Goal: Task Accomplishment & Management: Use online tool/utility

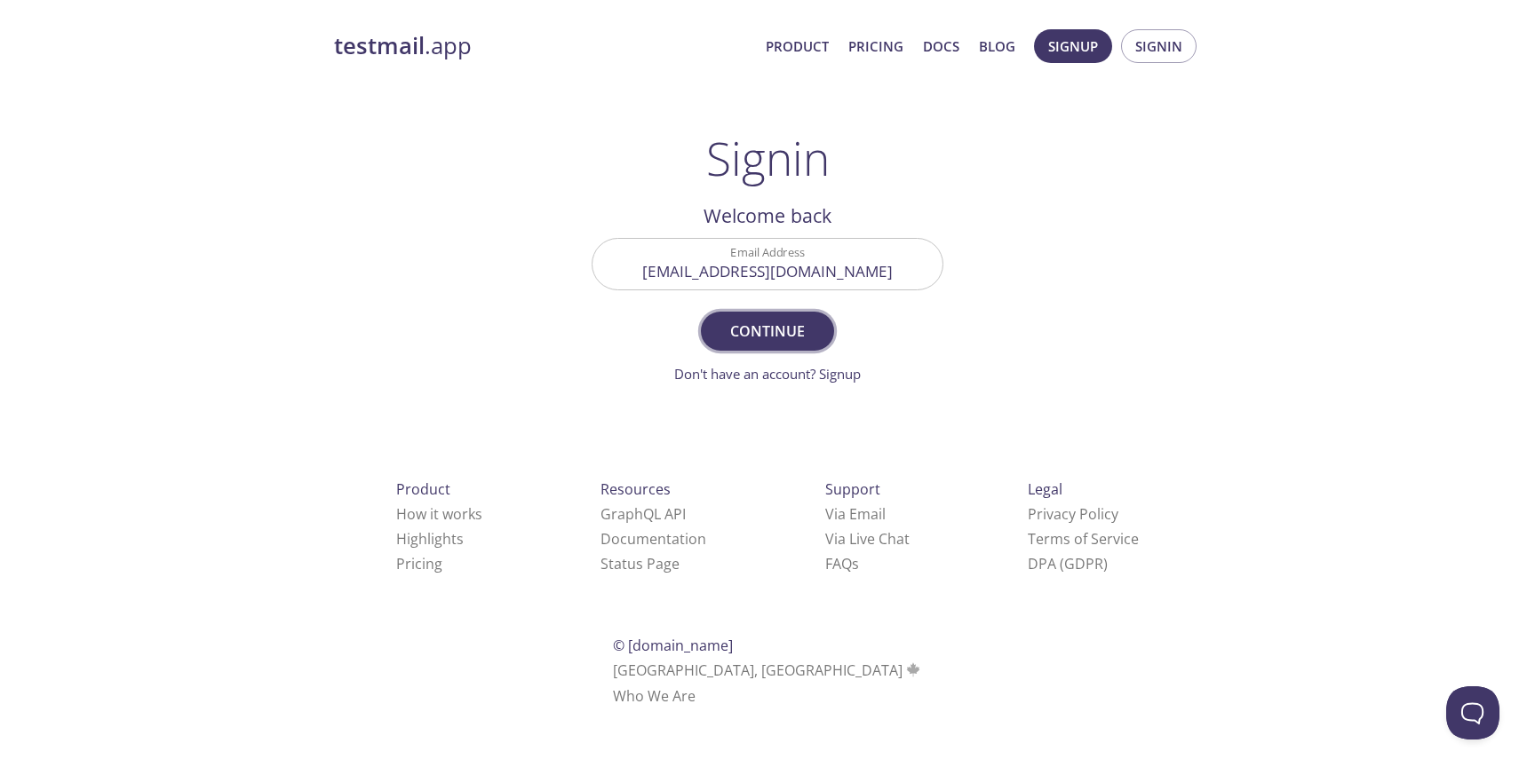
click at [772, 331] on span "Continue" at bounding box center [767, 331] width 94 height 25
click at [728, 261] on input "Signin Security Code" at bounding box center [767, 264] width 350 height 51
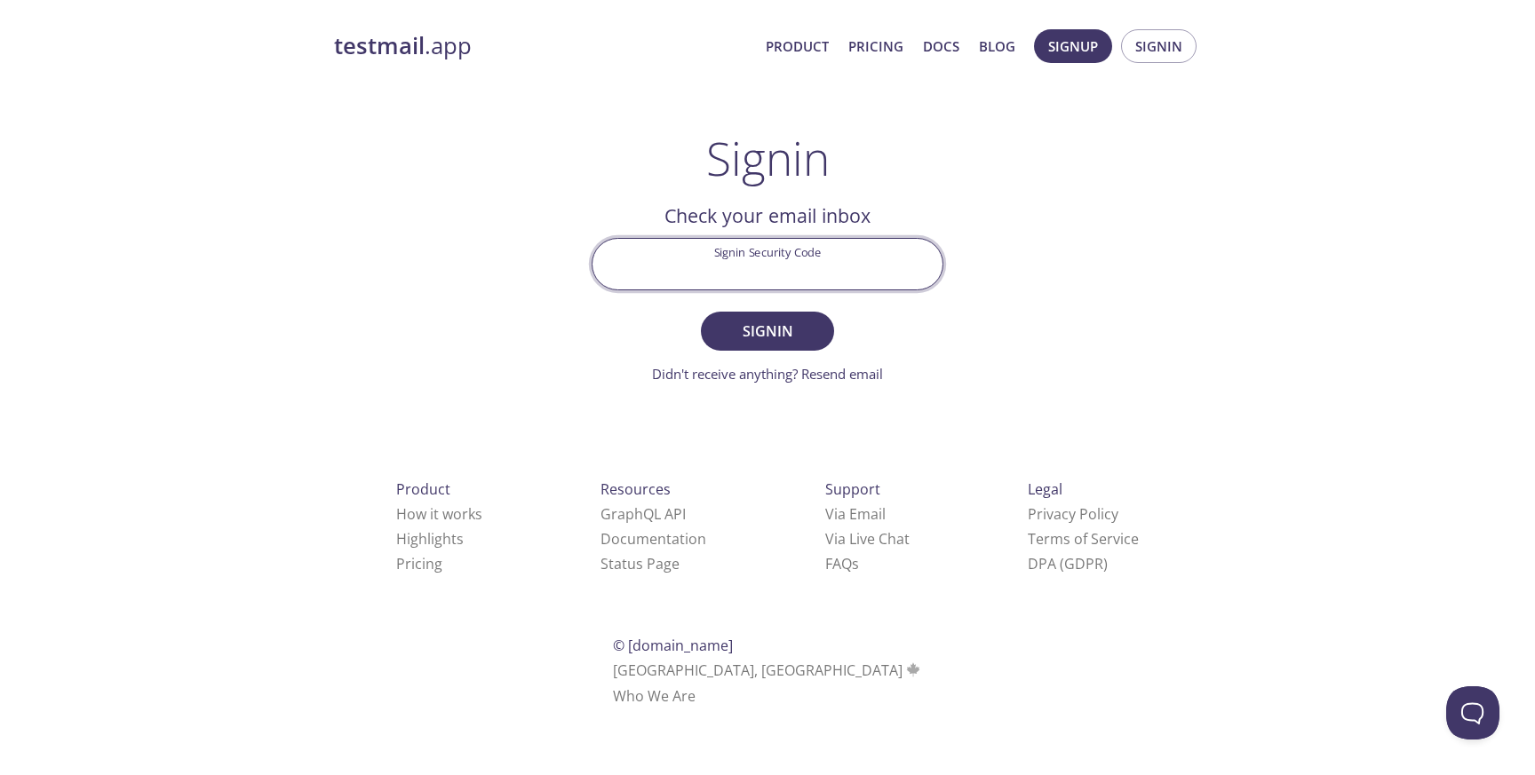
paste input "UXPJ2LV"
type input "UXPJ2LV"
click at [750, 333] on span "Signin" at bounding box center [767, 331] width 94 height 25
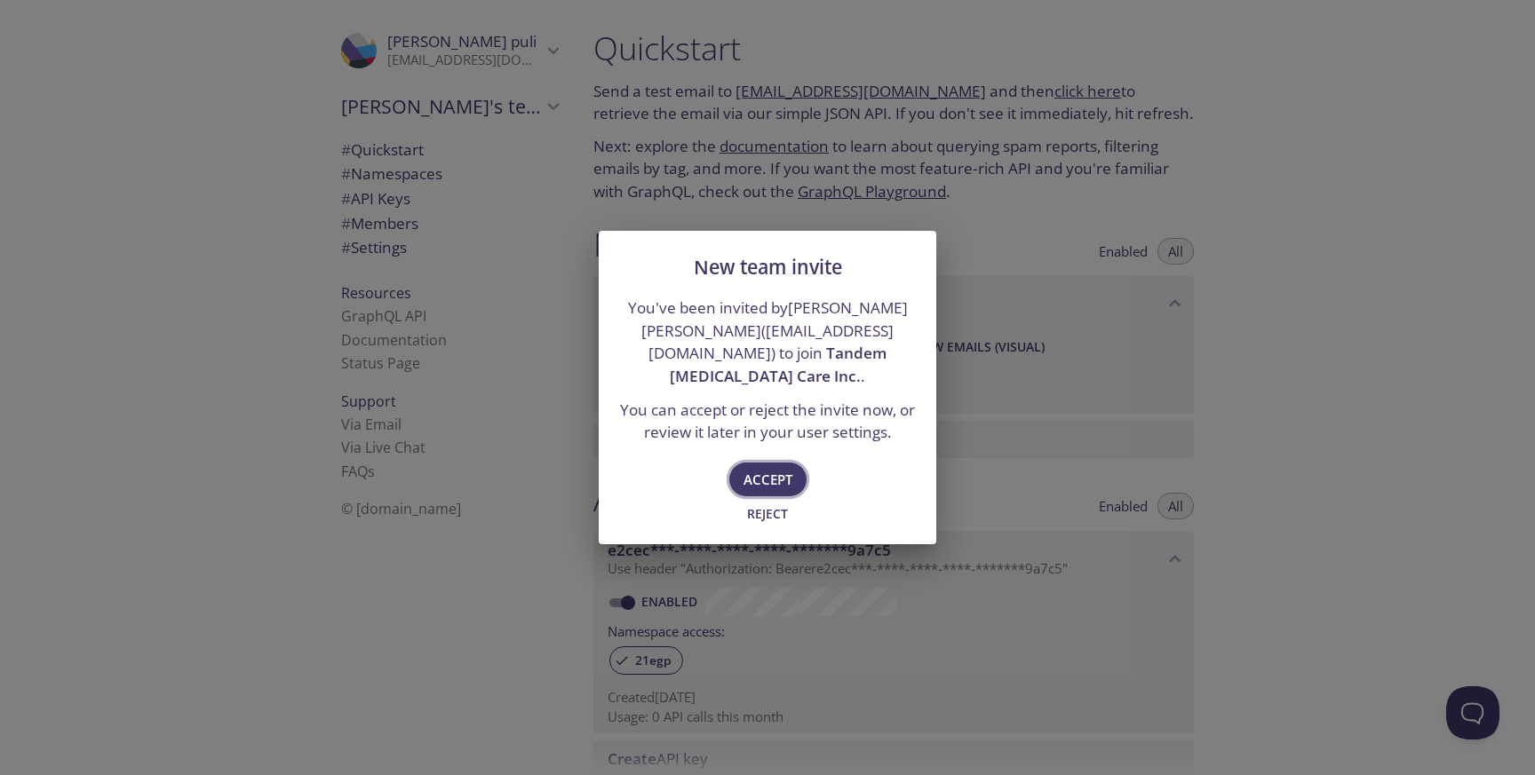
click at [765, 468] on span "Accept" at bounding box center [767, 479] width 49 height 23
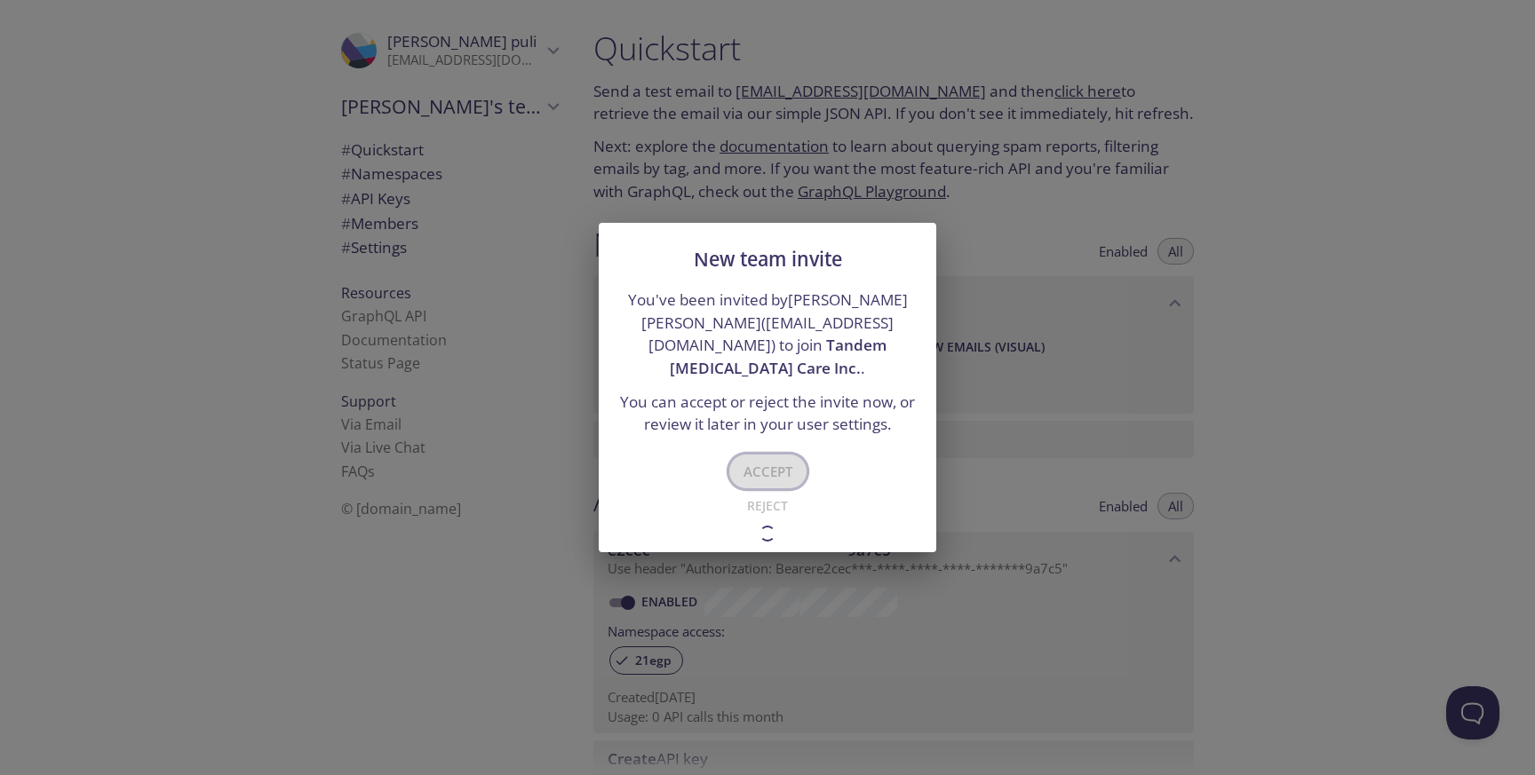
type input "Tandem [MEDICAL_DATA] Care Inc."
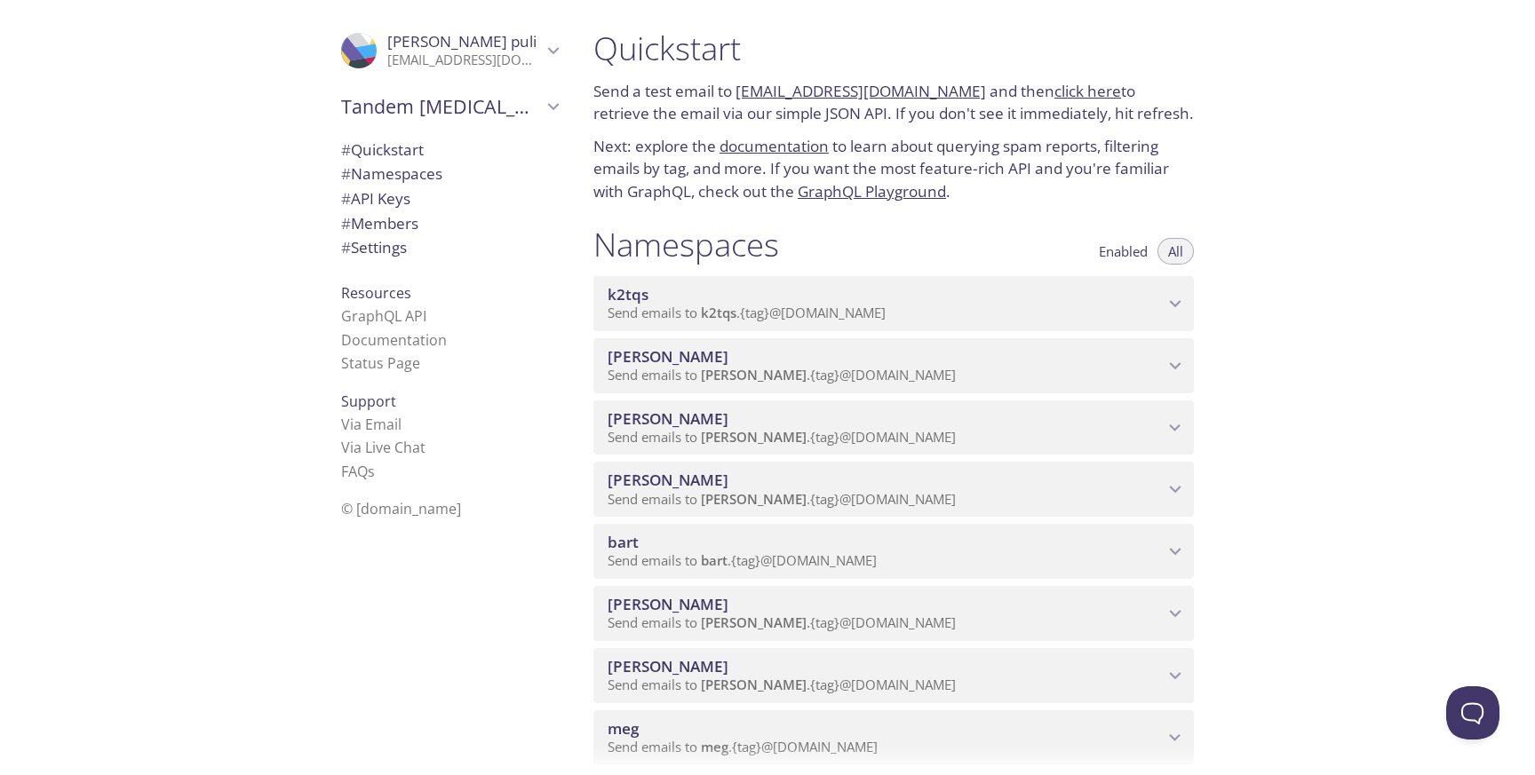
click at [767, 294] on span "k2tqs" at bounding box center [886, 295] width 556 height 20
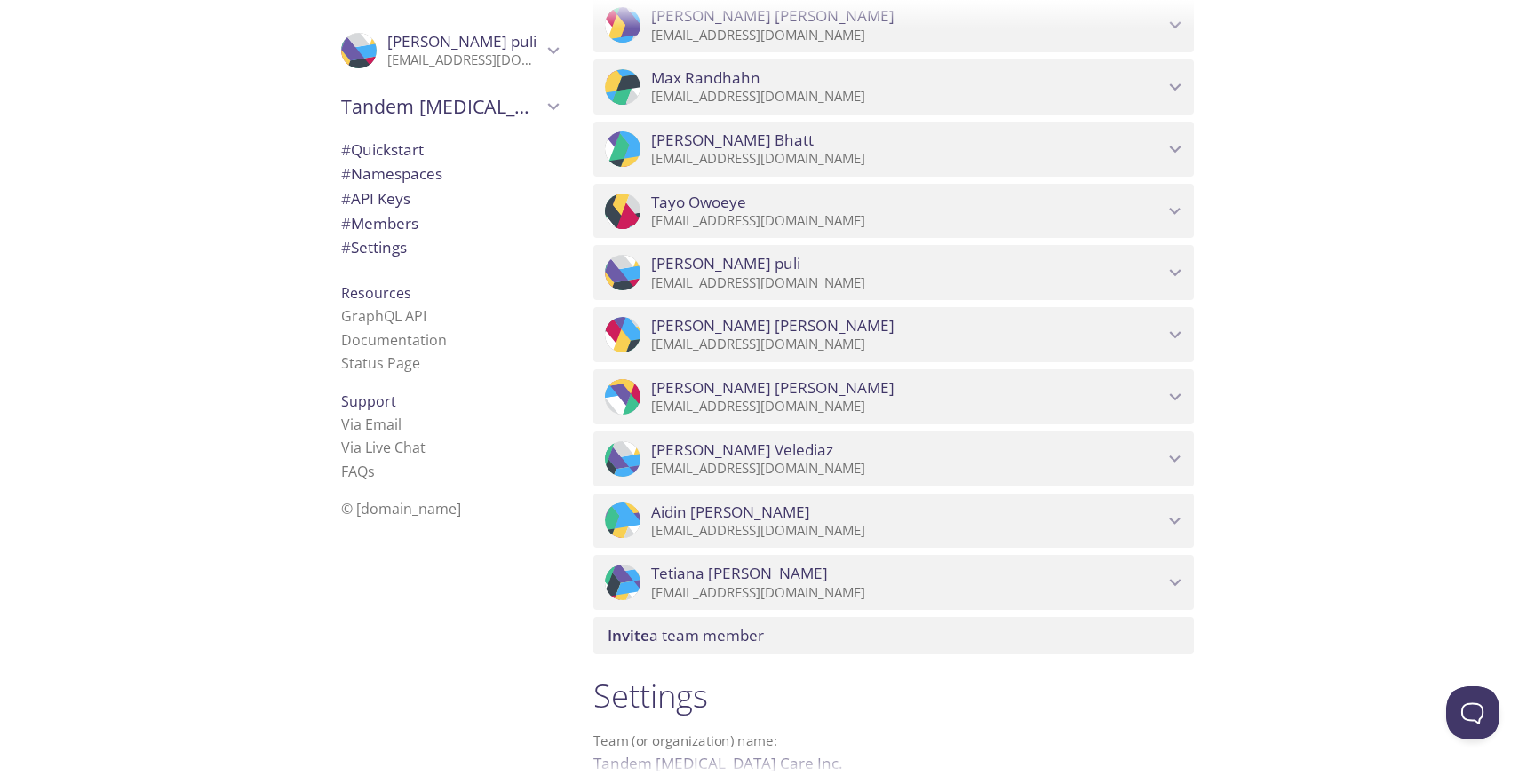
scroll to position [2000, 0]
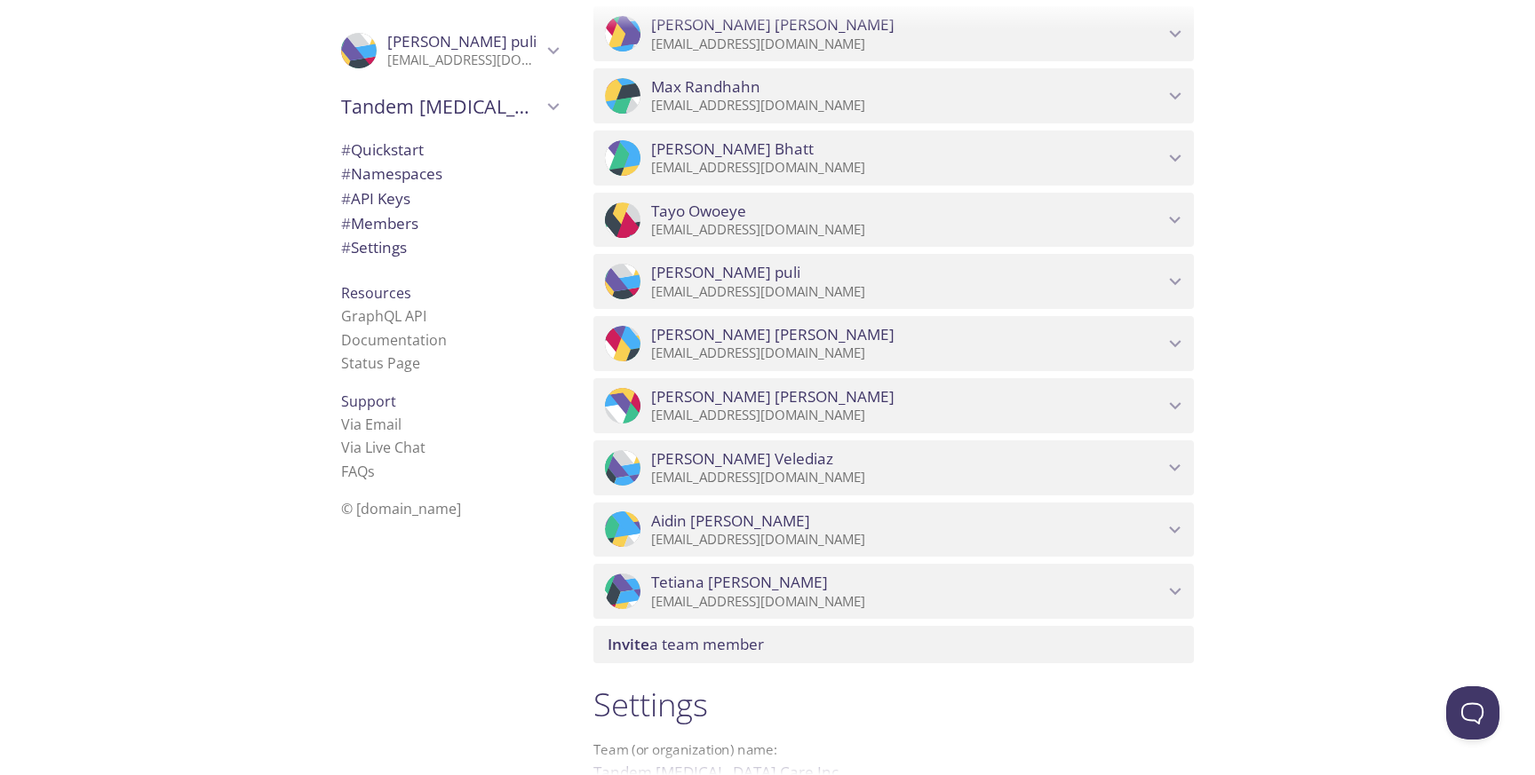
click at [763, 281] on span "[PERSON_NAME] puli" at bounding box center [907, 273] width 513 height 20
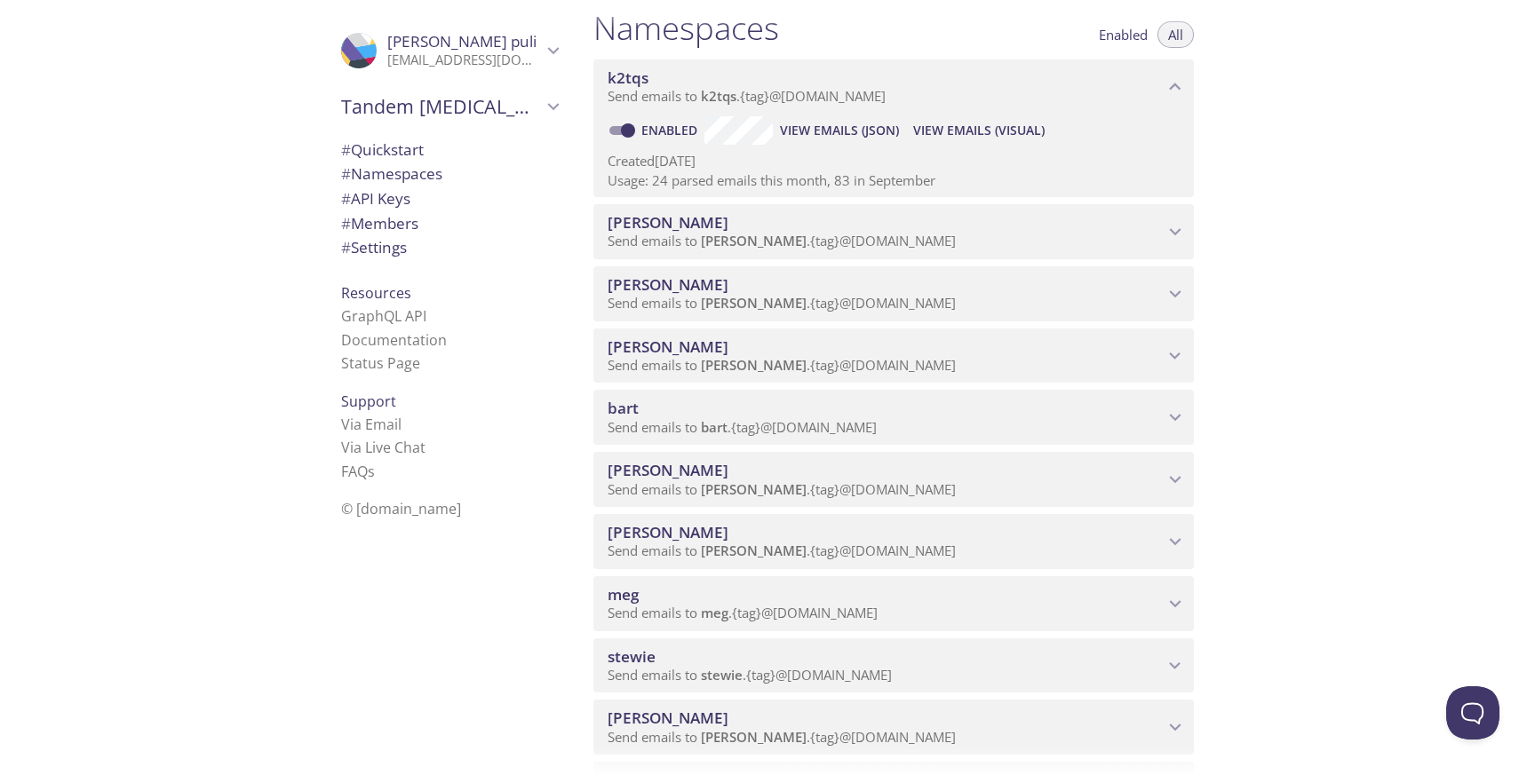
scroll to position [220, 0]
click at [1319, 289] on div "Quickstart Send a test email to [EMAIL_ADDRESS][DOMAIN_NAME] and then click her…" at bounding box center [1057, 387] width 956 height 775
click at [1177, 83] on icon "k2tqs namespace" at bounding box center [1175, 83] width 23 height 23
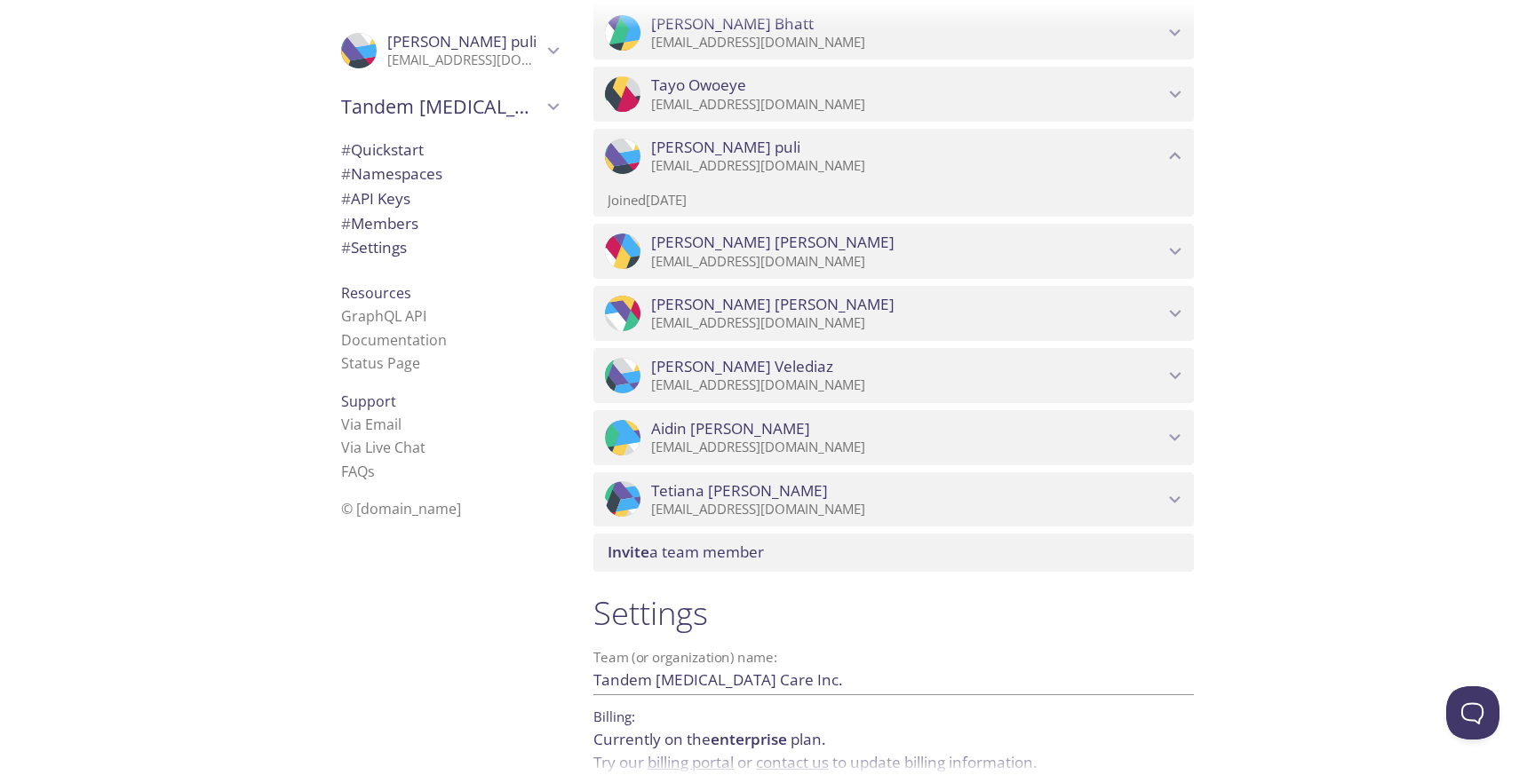
scroll to position [2044, 0]
click at [819, 499] on p "[EMAIL_ADDRESS][DOMAIN_NAME]" at bounding box center [907, 508] width 513 height 18
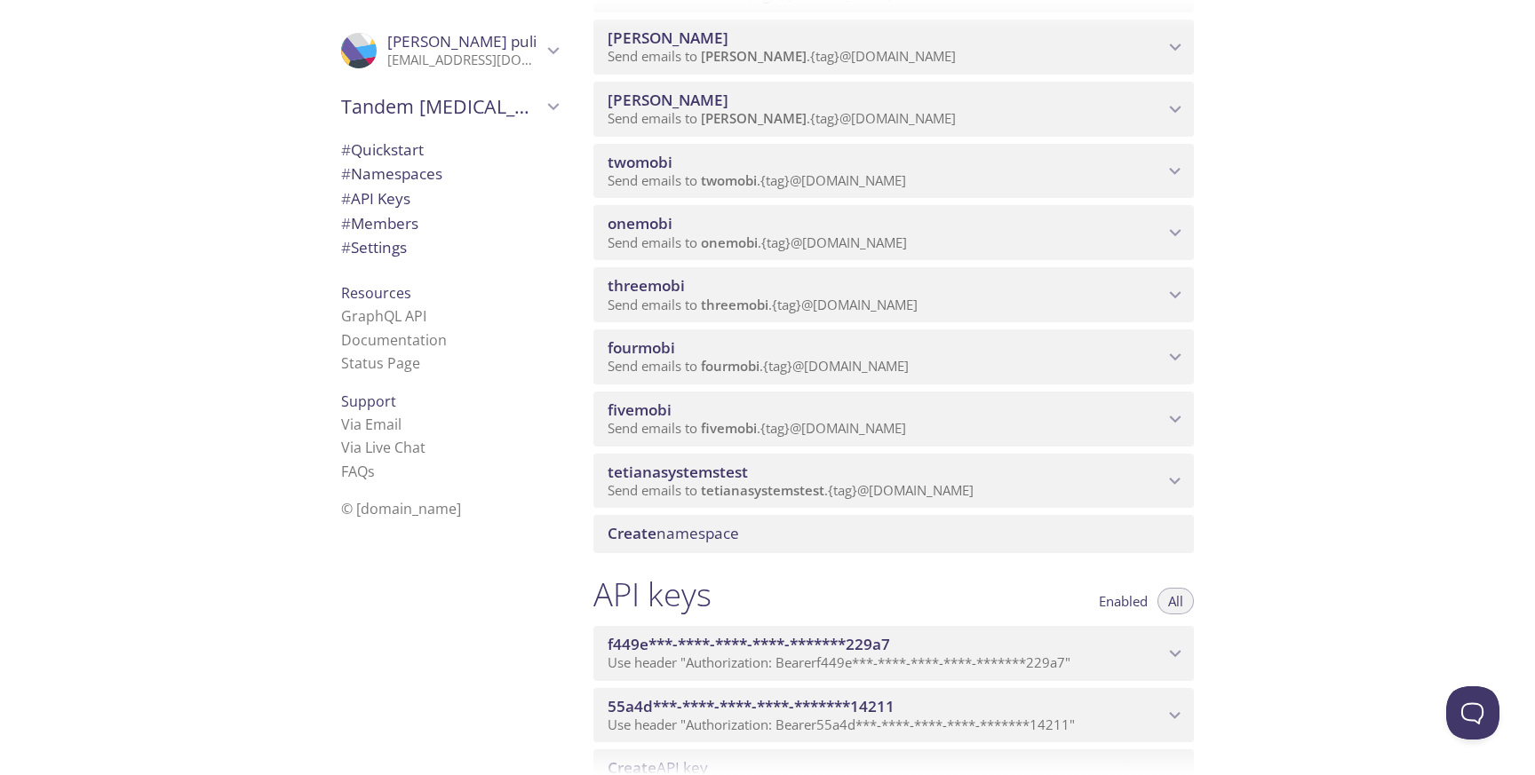
scroll to position [855, 0]
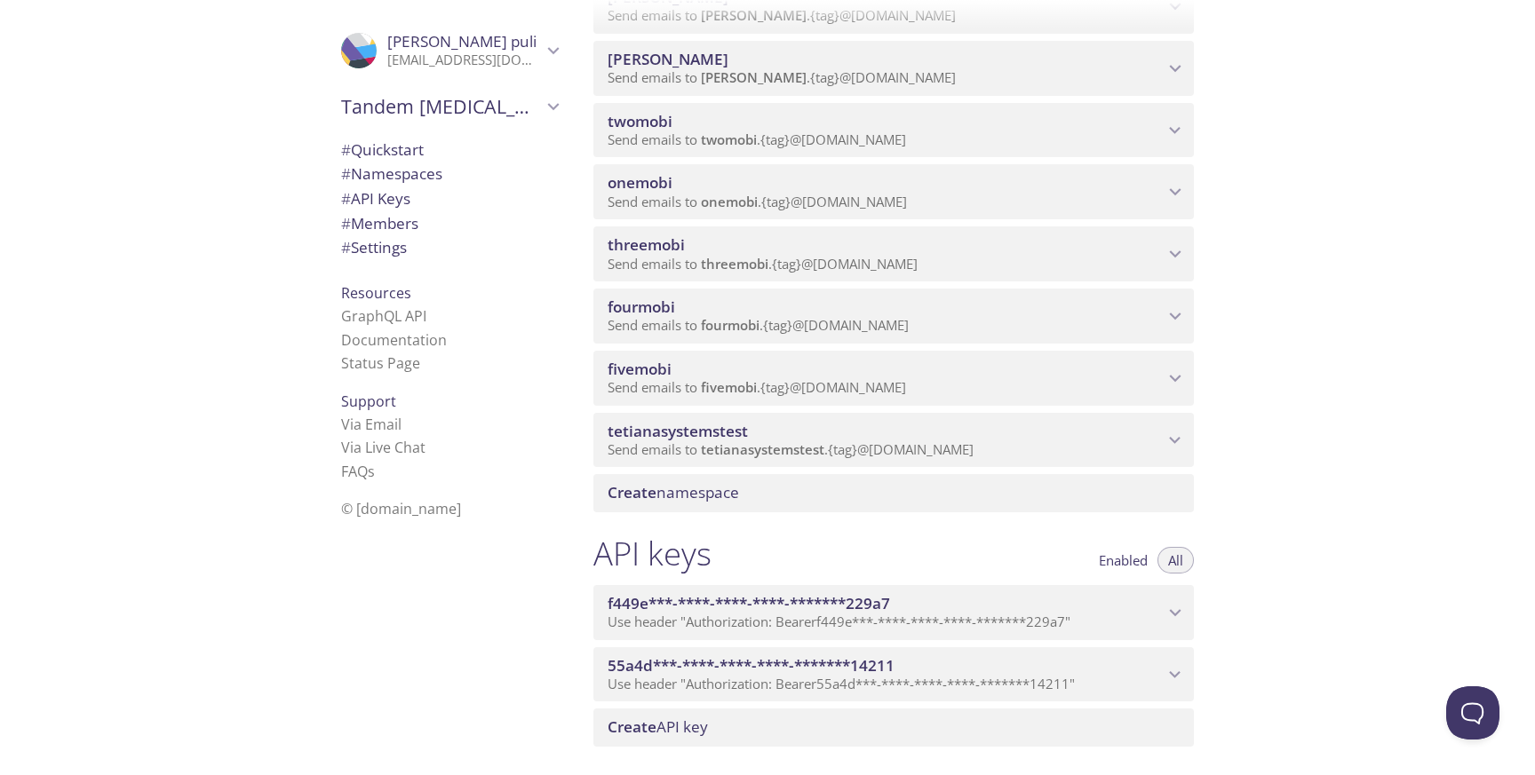
click at [1169, 441] on icon "tetianasystemstest namespace" at bounding box center [1175, 440] width 23 height 23
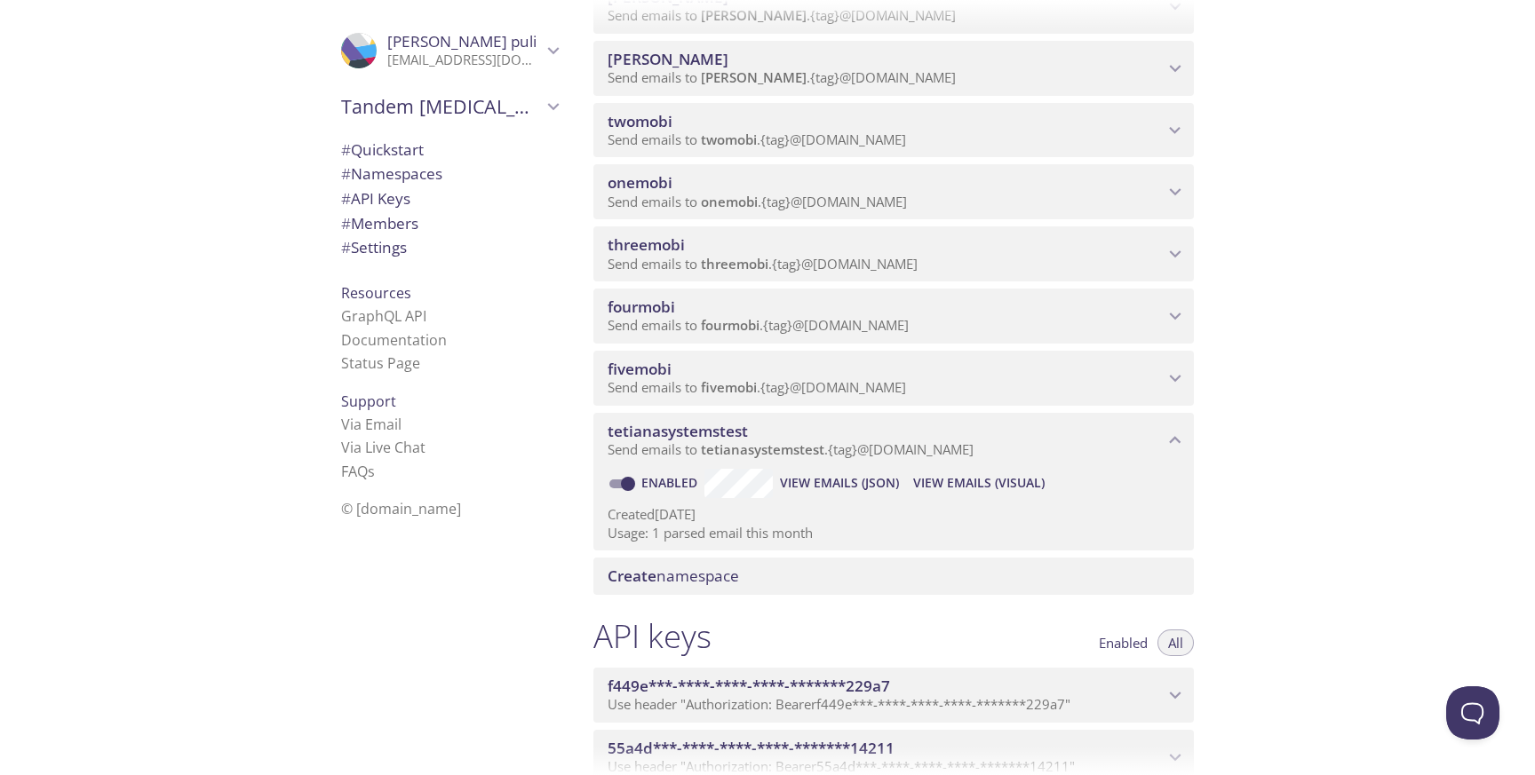
click at [856, 480] on span "View Emails (JSON)" at bounding box center [839, 483] width 119 height 21
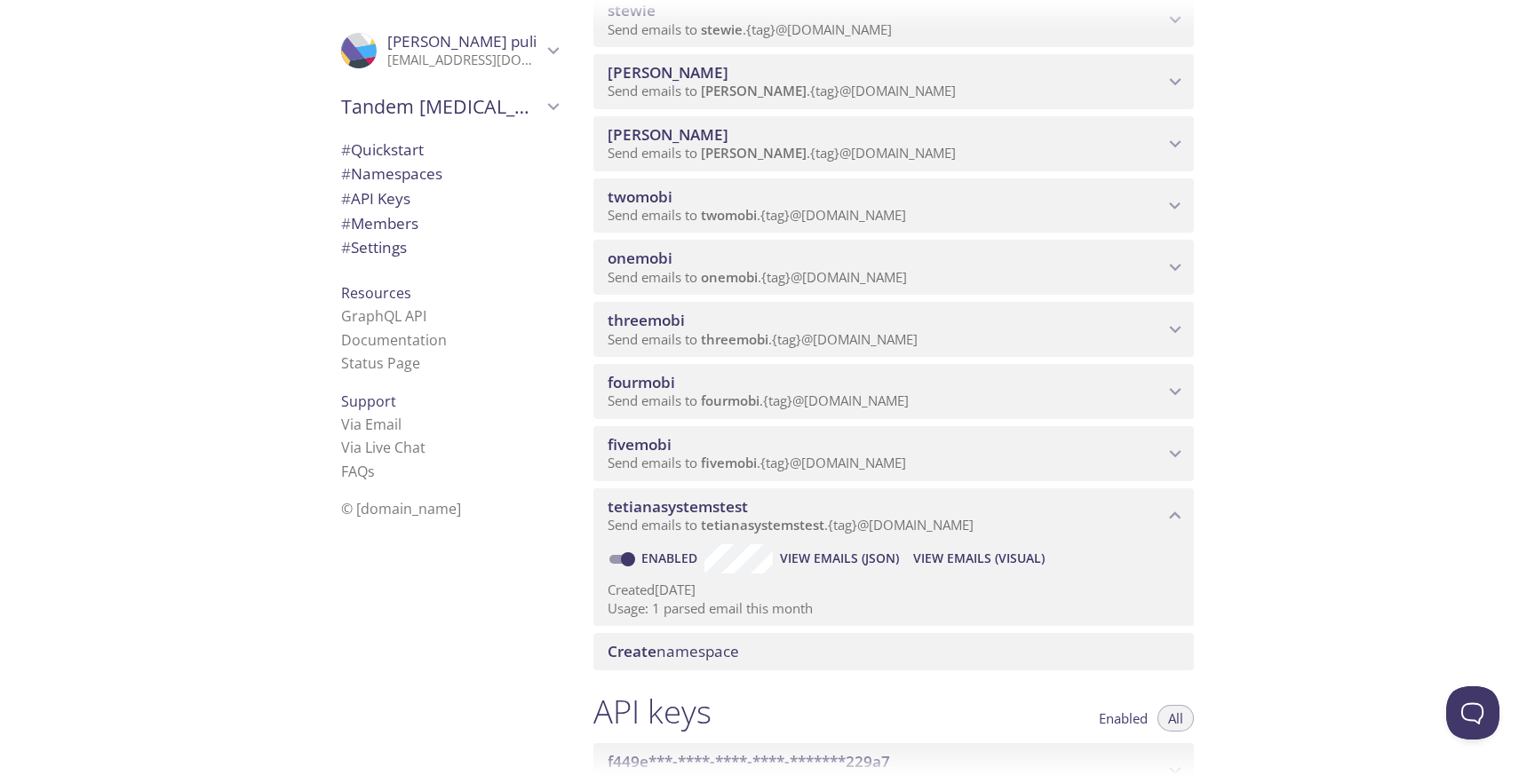
scroll to position [778, 0]
click at [961, 565] on span "View Emails (Visual)" at bounding box center [978, 560] width 131 height 21
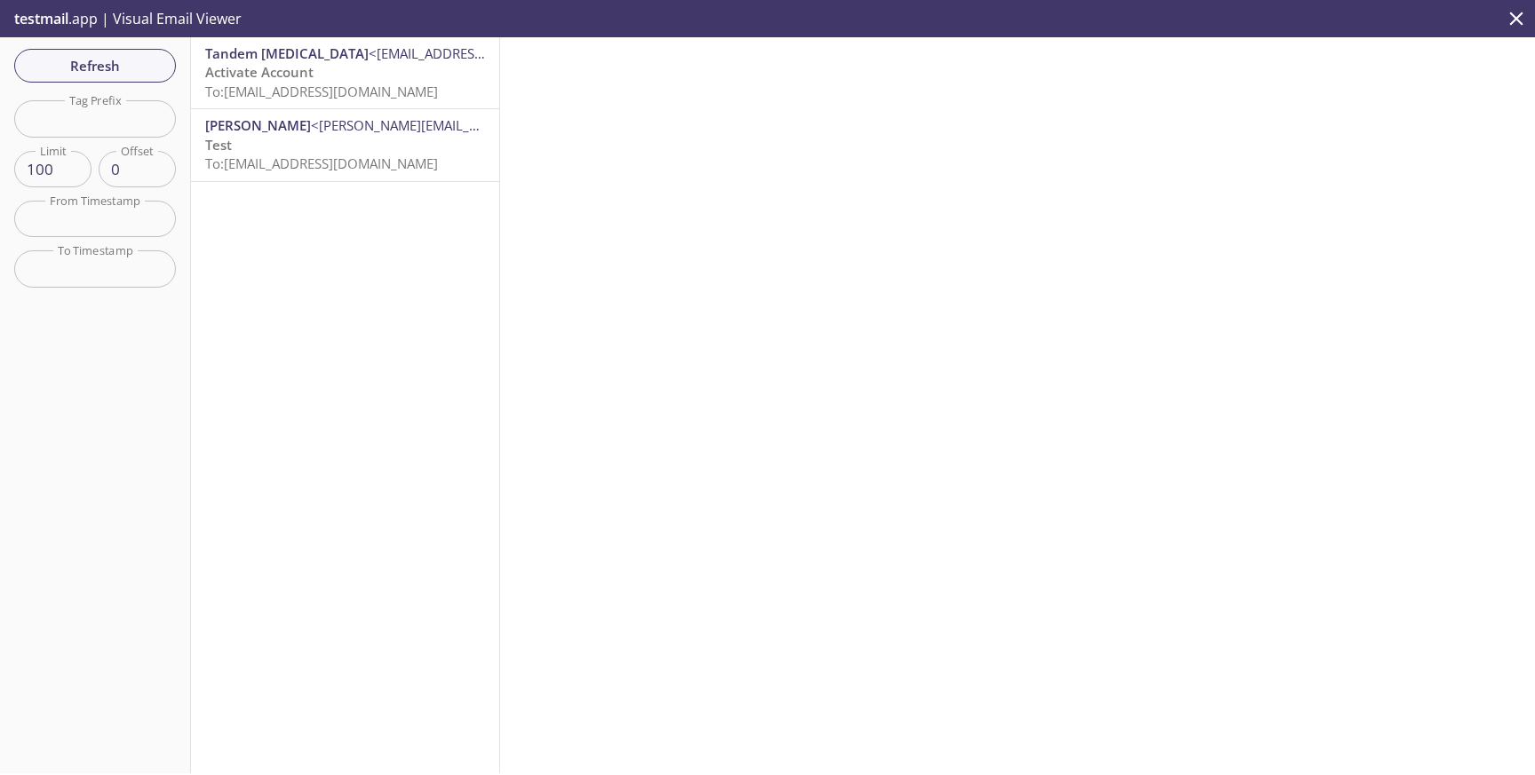
click at [277, 66] on span "Activate Account" at bounding box center [259, 72] width 108 height 18
